Goal: Find specific page/section: Find specific page/section

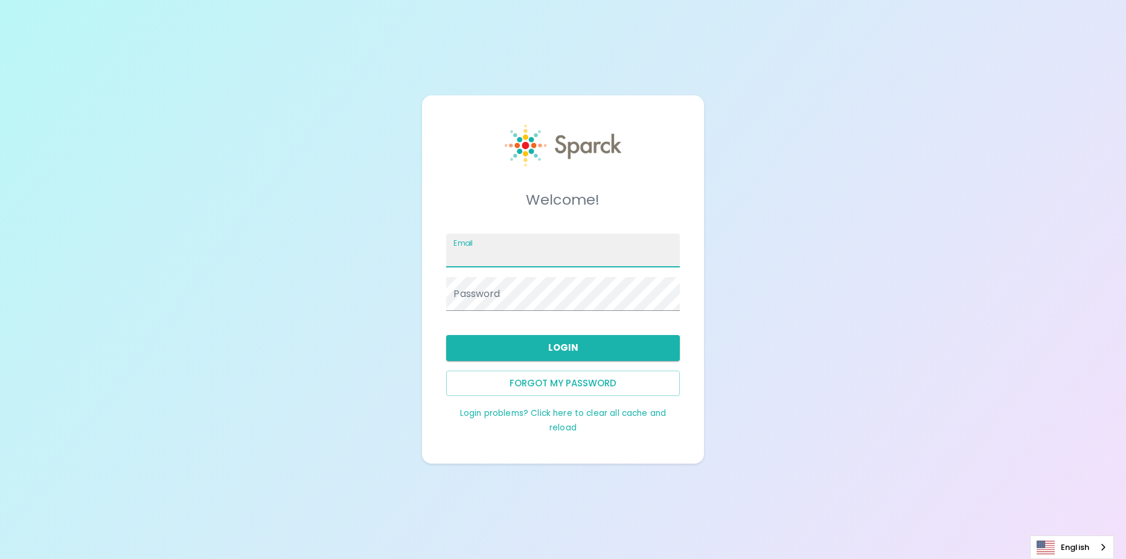
click at [504, 251] on input "Email" at bounding box center [562, 251] width 233 height 34
click at [536, 252] on input "nlucero@sfb" at bounding box center [562, 251] width 233 height 34
type input "[EMAIL_ADDRESS][DOMAIN_NAME]"
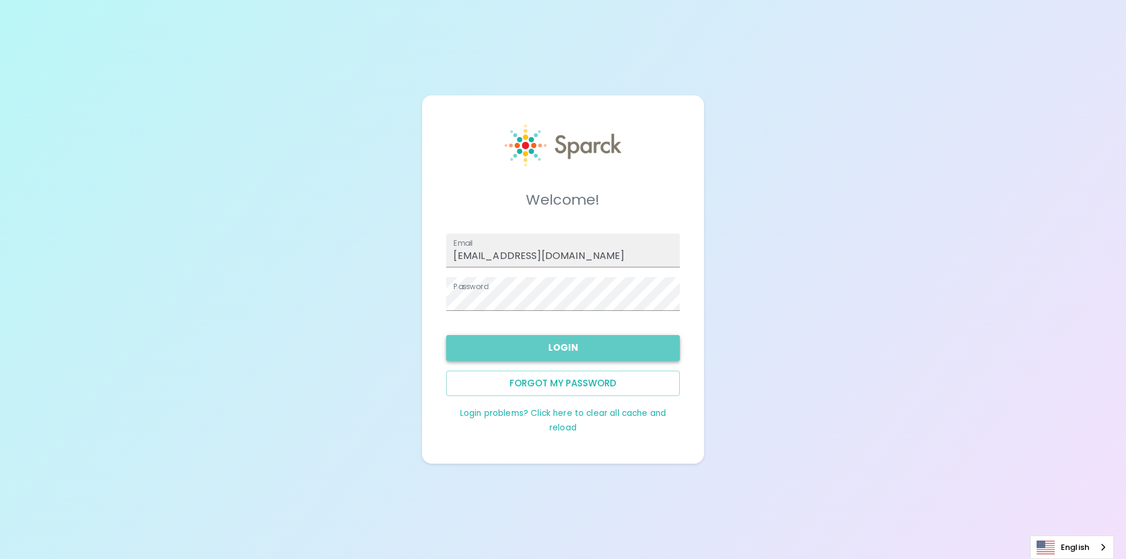
click at [605, 355] on button "Login" at bounding box center [562, 347] width 233 height 25
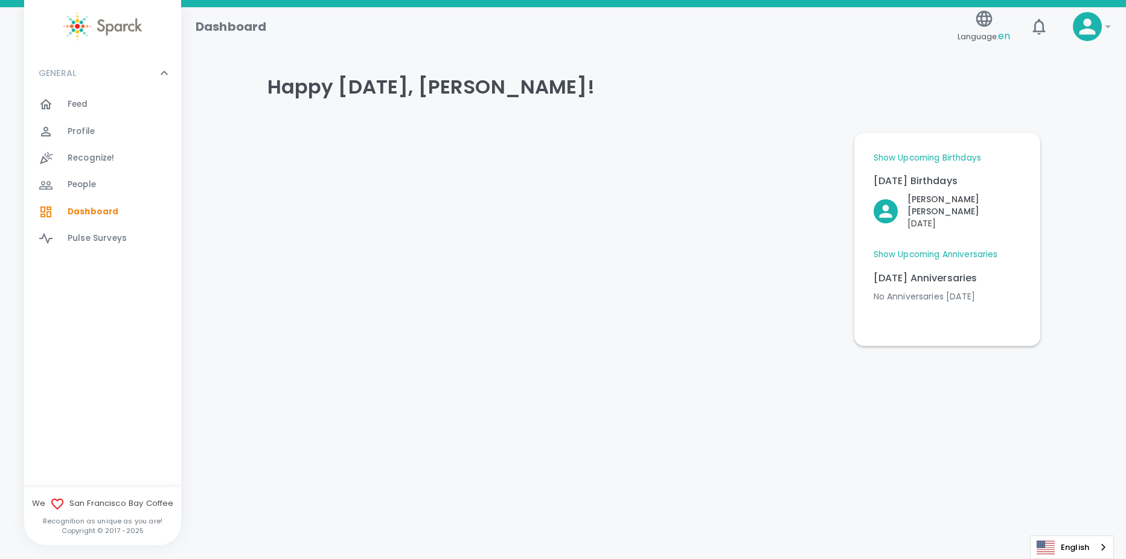
click at [906, 249] on link "Show Upcoming Anniversaries" at bounding box center [936, 255] width 124 height 12
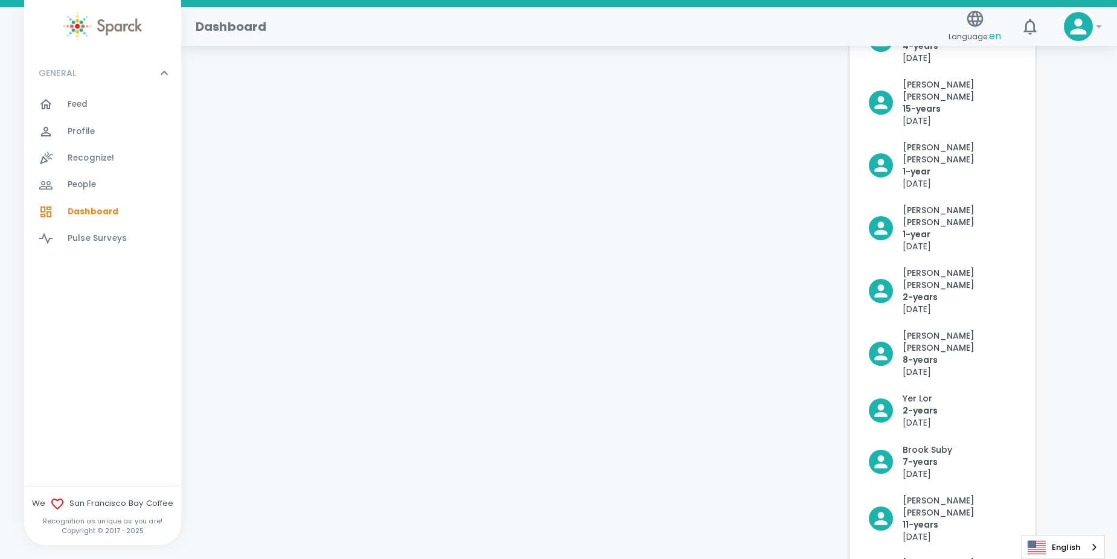
scroll to position [562, 0]
click at [1048, 443] on div "Happy [DATE], [PERSON_NAME]! Show Upcoming Birthdays [DATE] Birthdays [PERSON_N…" at bounding box center [649, 70] width 907 height 1144
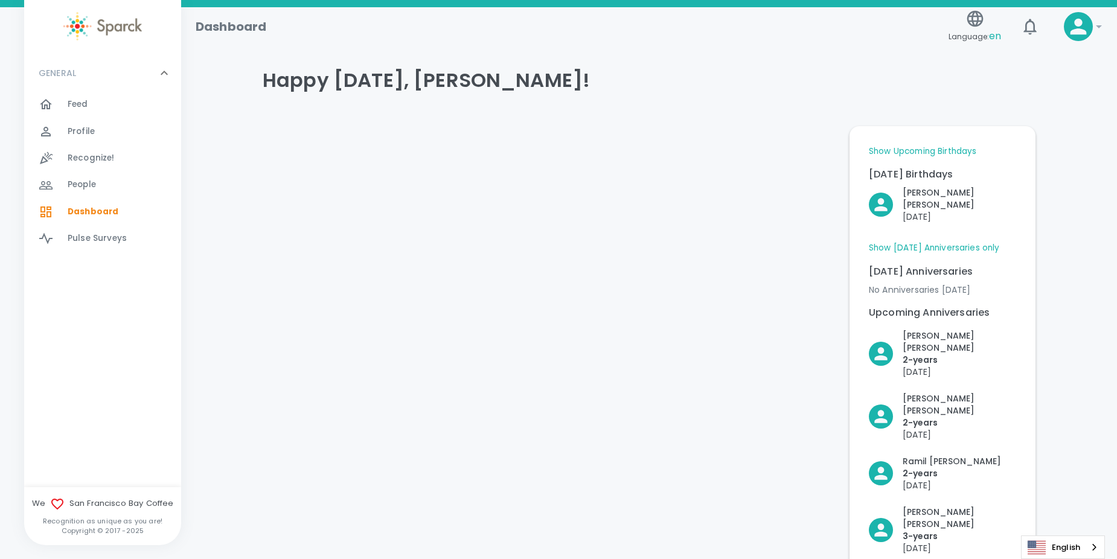
scroll to position [0, 0]
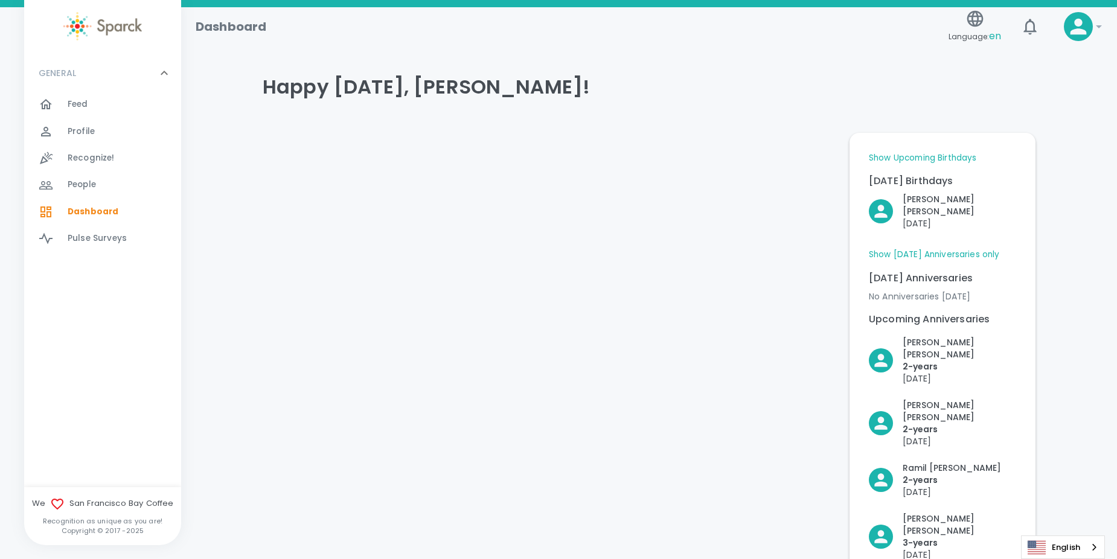
click at [949, 249] on link "Show [DATE] Anniversaries only" at bounding box center [934, 255] width 131 height 12
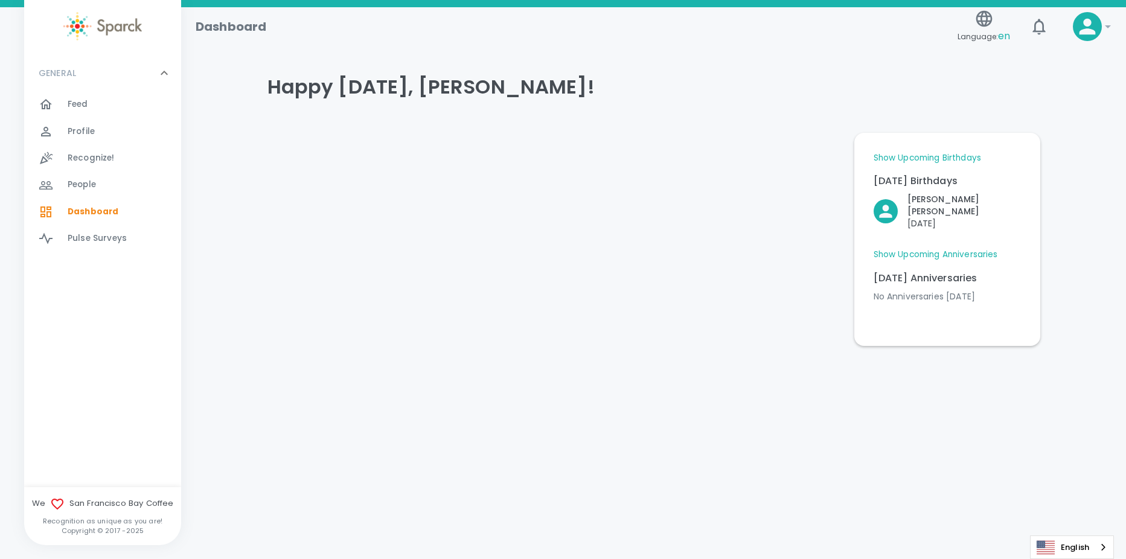
click at [934, 161] on link "Show Upcoming Birthdays" at bounding box center [927, 158] width 107 height 12
